Goal: Transaction & Acquisition: Book appointment/travel/reservation

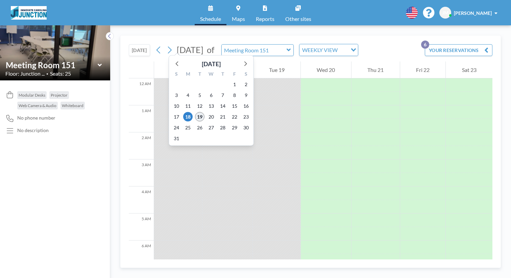
click at [195, 112] on span "19" at bounding box center [199, 116] width 9 height 9
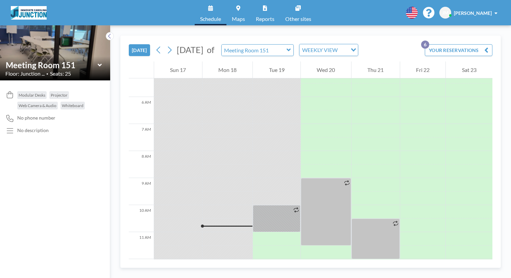
scroll to position [146, 0]
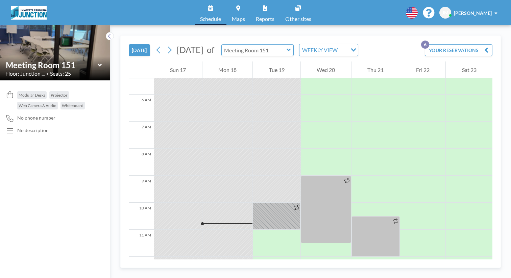
click at [240, 45] on input "text" at bounding box center [253, 50] width 65 height 11
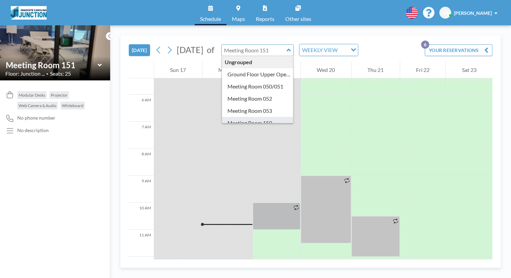
type input "Meeting Room 150"
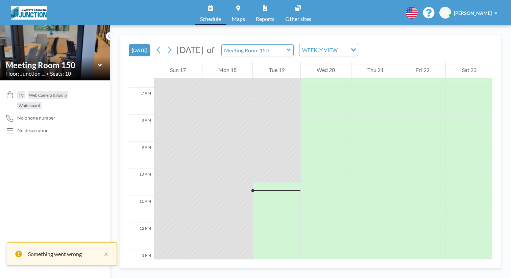
scroll to position [175, 0]
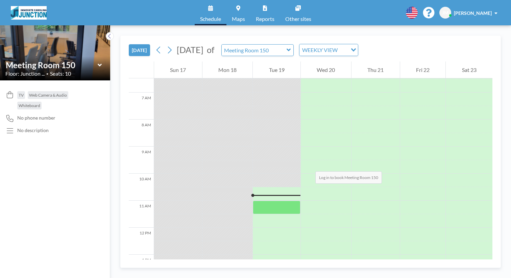
click at [253, 201] on div at bounding box center [277, 208] width 48 height 14
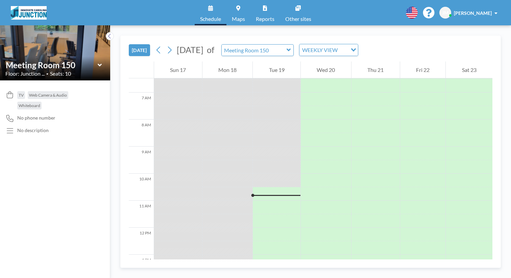
click at [491, 11] on span "[PERSON_NAME]" at bounding box center [472, 13] width 38 height 6
drag, startPoint x: 470, startPoint y: 11, endPoint x: 467, endPoint y: 11, distance: 3.4
click at [448, 11] on span "JM" at bounding box center [445, 13] width 6 height 6
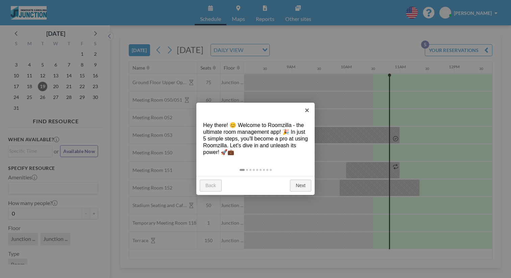
scroll to position [0, 439]
click at [301, 180] on link "Next" at bounding box center [300, 186] width 21 height 12
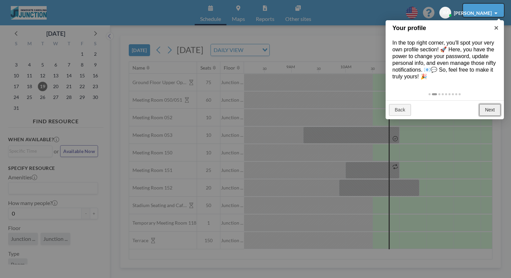
click at [487, 104] on link "Next" at bounding box center [489, 110] width 21 height 12
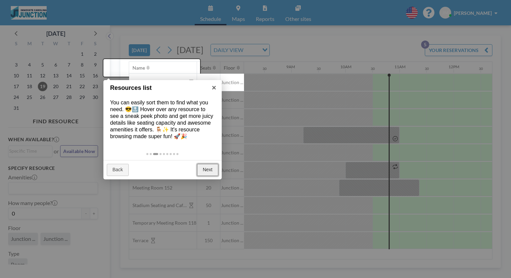
click at [211, 164] on link "Next" at bounding box center [207, 170] width 21 height 12
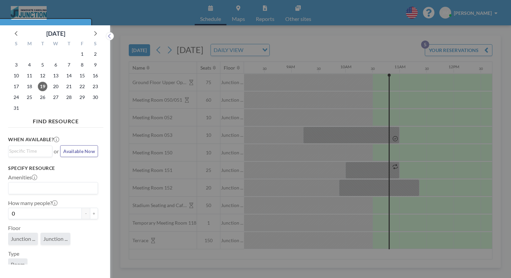
scroll to position [2, 0]
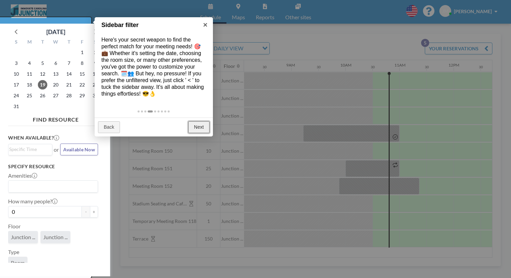
click at [197, 121] on link "Next" at bounding box center [198, 127] width 21 height 12
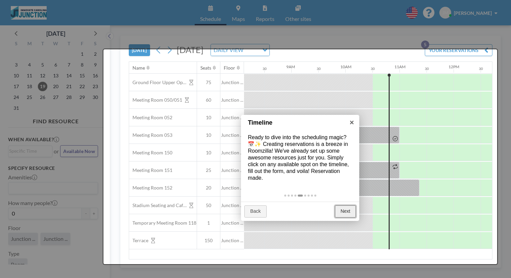
click at [347, 205] on link "Next" at bounding box center [345, 211] width 21 height 12
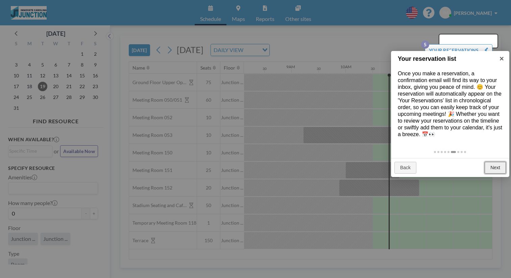
click at [495, 162] on link "Next" at bounding box center [494, 168] width 21 height 12
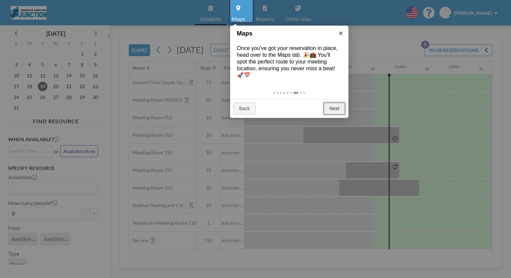
click at [341, 103] on link "Next" at bounding box center [333, 109] width 21 height 12
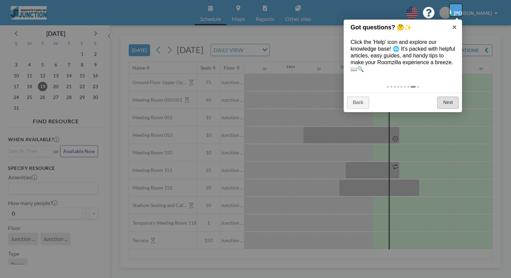
click at [451, 93] on div "Back Next" at bounding box center [402, 102] width 118 height 19
click at [450, 97] on link "Next" at bounding box center [447, 103] width 21 height 12
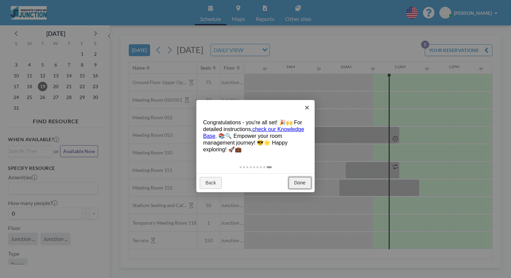
click at [306, 177] on link "Done" at bounding box center [299, 183] width 23 height 12
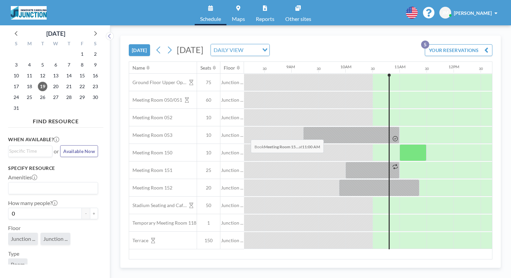
click at [399, 144] on div at bounding box center [412, 152] width 27 height 17
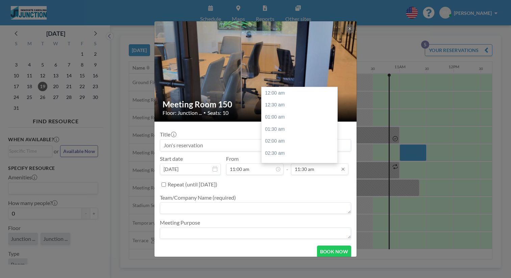
scroll to position [248, 0]
click at [313, 163] on input "11:30 am" at bounding box center [319, 168] width 57 height 11
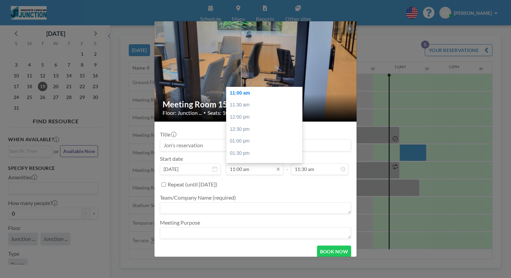
click at [245, 163] on input "11:00 am" at bounding box center [254, 168] width 57 height 11
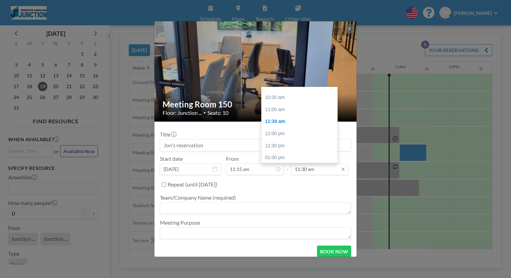
type input "11:15 am"
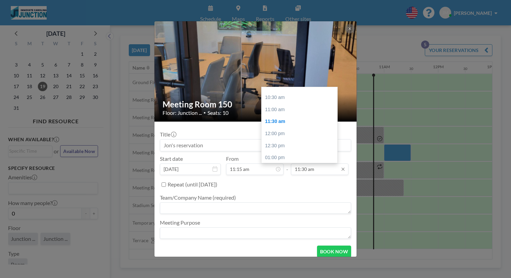
scroll to position [0, 461]
drag, startPoint x: 300, startPoint y: 160, endPoint x: 285, endPoint y: 161, distance: 15.2
click at [291, 163] on input "11:30 am" at bounding box center [319, 168] width 57 height 11
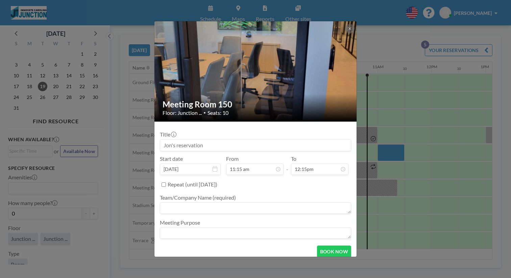
scroll to position [248, 0]
type input "11:30 am"
click at [227, 141] on input at bounding box center [255, 144] width 190 height 11
type input "Tammuz Family"
click at [275, 202] on textarea at bounding box center [255, 207] width 191 height 11
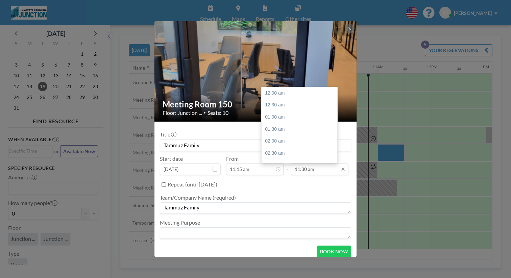
type textarea "Tammuz Family"
click at [303, 163] on input "11:30 am" at bounding box center [319, 168] width 57 height 11
click at [273, 140] on div "12:30 pm" at bounding box center [299, 146] width 76 height 12
type input "12:30 pm"
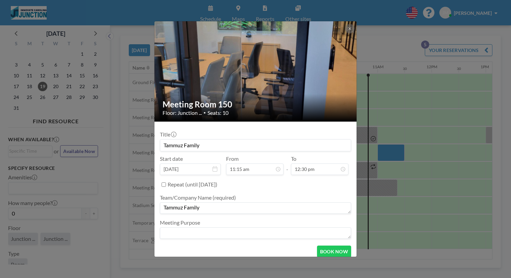
scroll to position [269, 0]
click at [323, 245] on button "BOOK NOW" at bounding box center [334, 251] width 34 height 12
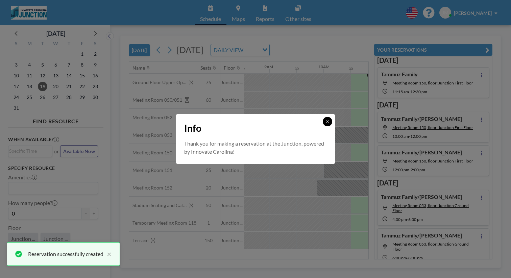
click at [326, 123] on icon at bounding box center [327, 121] width 2 height 2
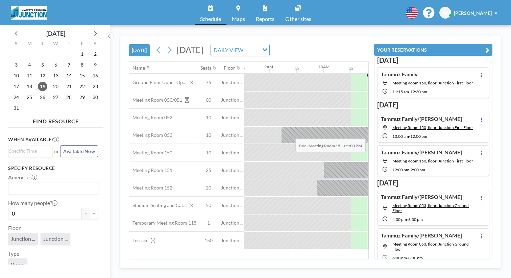
click at [485, 144] on div at bounding box center [498, 152] width 27 height 17
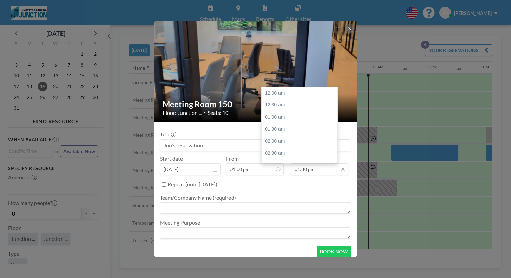
scroll to position [291, 0]
click at [269, 132] on div "02:00 pm" at bounding box center [299, 138] width 76 height 12
type input "02:00 pm"
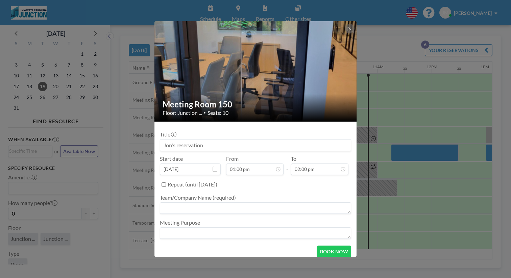
click at [230, 139] on input at bounding box center [255, 144] width 190 height 11
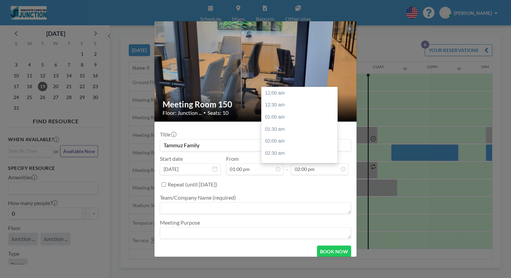
scroll to position [302, 0]
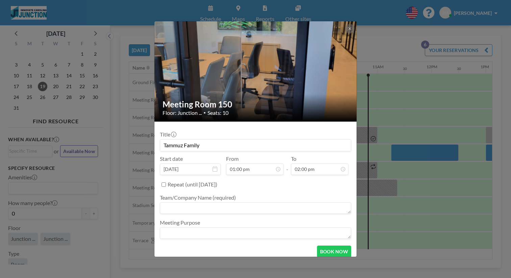
type input "Tammuz Family"
click at [239, 202] on textarea at bounding box center [255, 207] width 191 height 11
type textarea "Tammuz Family"
click at [321, 245] on button "BOOK NOW" at bounding box center [334, 251] width 34 height 12
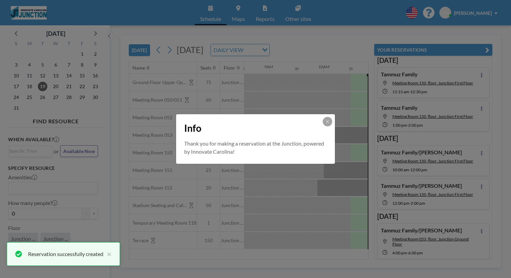
scroll to position [0, 0]
